Goal: Task Accomplishment & Management: Manage account settings

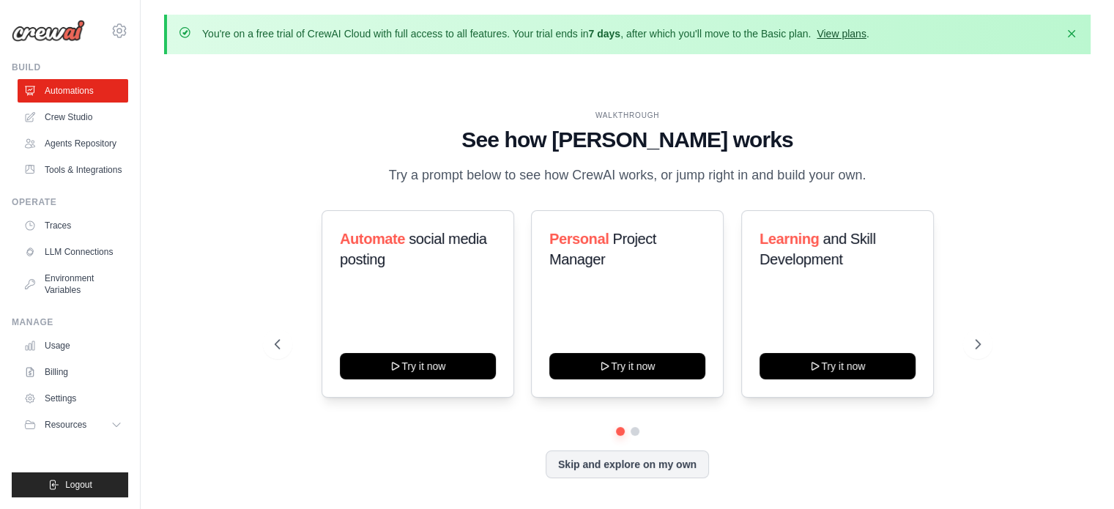
click at [854, 32] on link "View plans" at bounding box center [841, 34] width 49 height 12
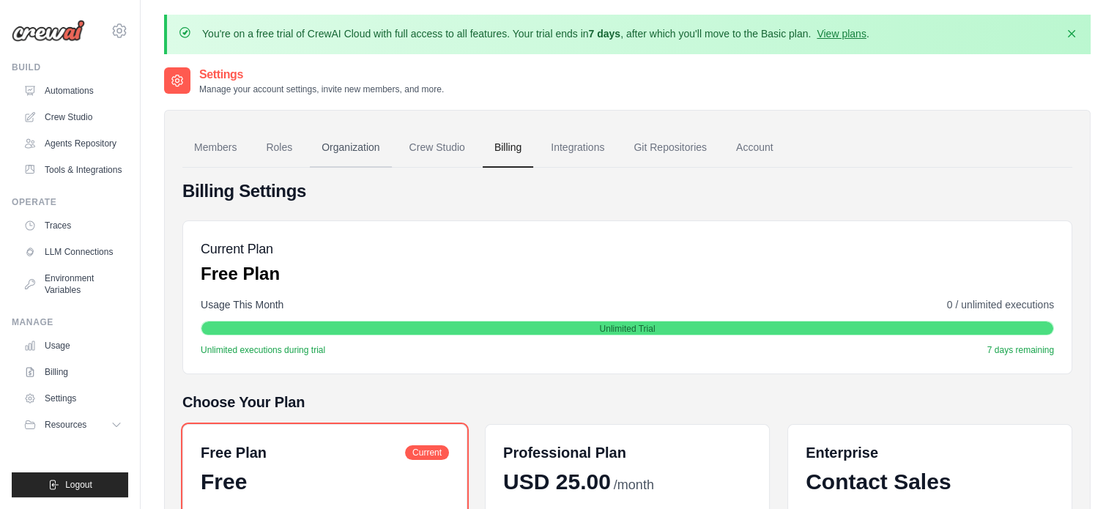
click at [331, 152] on link "Organization" at bounding box center [350, 148] width 81 height 40
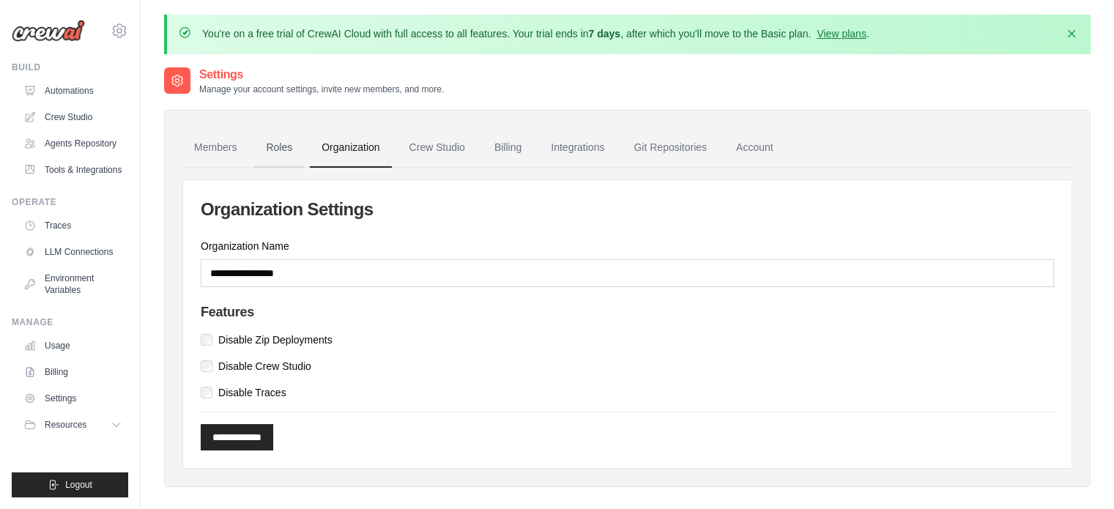
click at [277, 147] on link "Roles" at bounding box center [279, 148] width 50 height 40
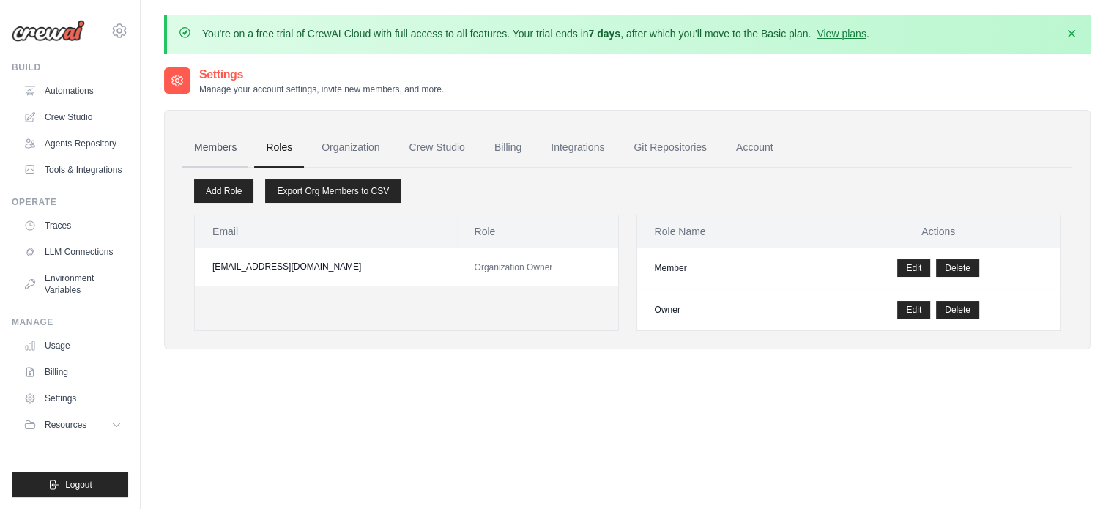
click at [210, 149] on link "Members" at bounding box center [215, 148] width 66 height 40
